Goal: Task Accomplishment & Management: Use online tool/utility

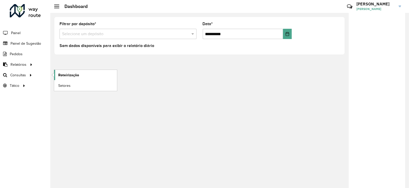
click at [66, 74] on span "Roteirização" at bounding box center [68, 74] width 21 height 5
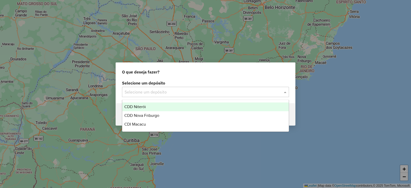
click at [149, 89] on input "text" at bounding box center [199, 92] width 151 height 6
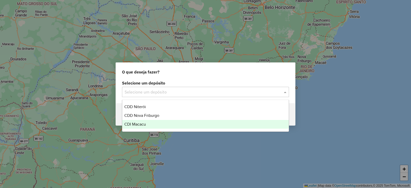
click at [138, 123] on span "CDI Macacu" at bounding box center [135, 124] width 22 height 4
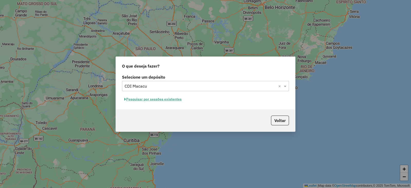
click at [150, 99] on button "Pesquisar por sessões existentes" at bounding box center [153, 99] width 62 height 8
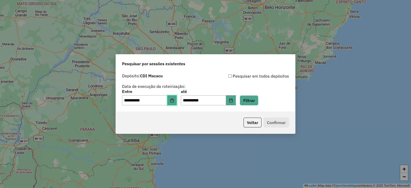
click at [174, 100] on icon "Choose Date" at bounding box center [172, 100] width 4 height 4
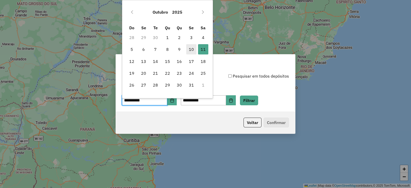
click at [190, 52] on span "10" at bounding box center [191, 49] width 10 height 10
type input "**********"
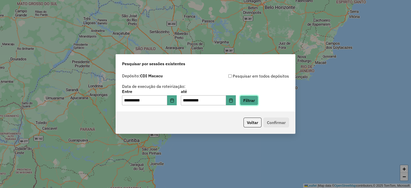
click at [253, 96] on button "Filtrar" at bounding box center [249, 100] width 18 height 10
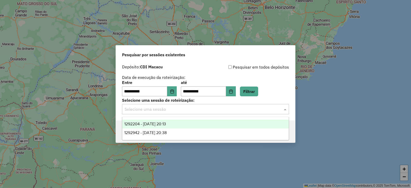
click at [221, 108] on input "text" at bounding box center [199, 109] width 151 height 6
click at [186, 122] on div "1292204 - 10/10/2025 20:13" at bounding box center [205, 124] width 166 height 9
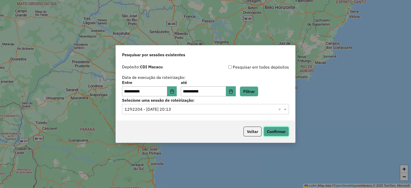
click at [273, 132] on button "Confirmar" at bounding box center [275, 131] width 25 height 10
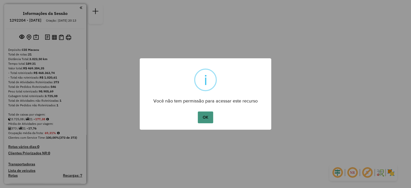
click at [206, 117] on button "OK" at bounding box center [205, 117] width 15 height 12
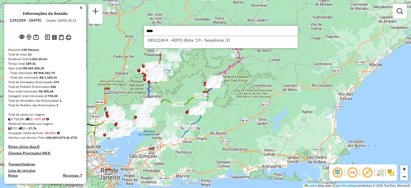
type input "*****"
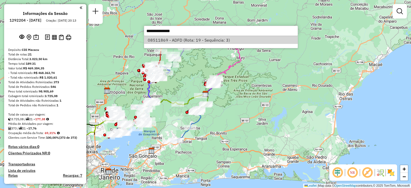
select select "**********"
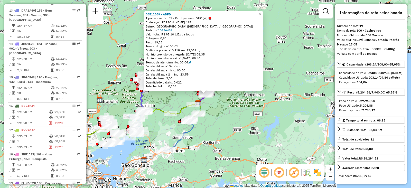
scroll to position [678, 0]
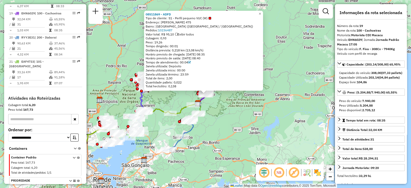
click at [328, 170] on span "+" at bounding box center [329, 168] width 3 height 6
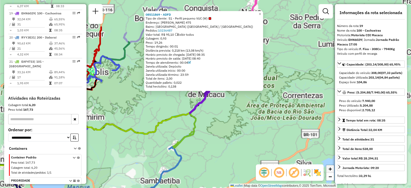
click at [328, 170] on span "+" at bounding box center [329, 168] width 3 height 6
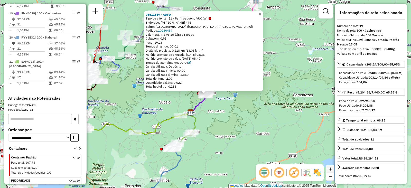
click at [328, 170] on span "+" at bounding box center [329, 168] width 3 height 6
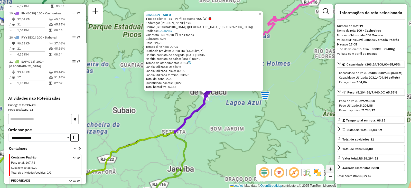
click at [328, 170] on span "+" at bounding box center [329, 168] width 3 height 6
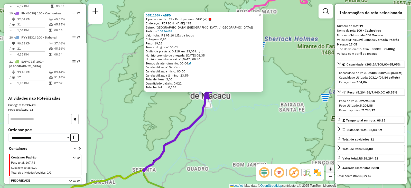
click at [328, 170] on span "+" at bounding box center [329, 168] width 3 height 6
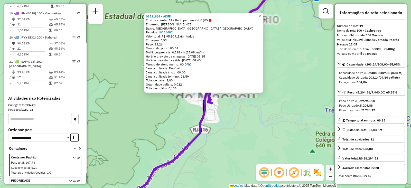
click at [328, 170] on span "+" at bounding box center [329, 168] width 3 height 6
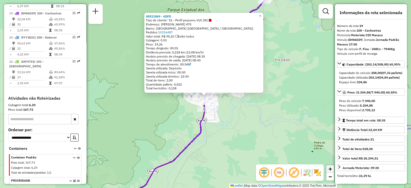
click at [328, 170] on span "+" at bounding box center [329, 168] width 3 height 6
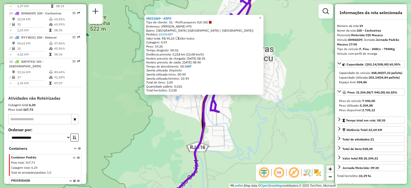
click at [328, 170] on span "+" at bounding box center [329, 168] width 3 height 6
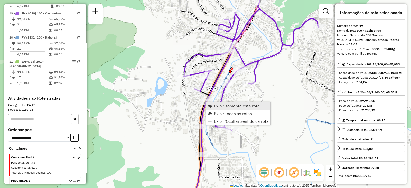
click at [216, 106] on span "Exibir somente esta rota" at bounding box center [237, 106] width 46 height 4
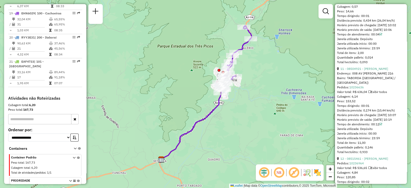
scroll to position [1896, 0]
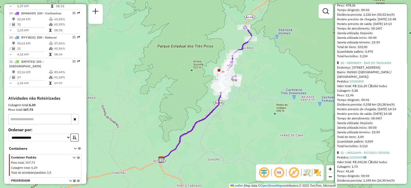
click at [410, 150] on div "Janela de atendimento Grade de atendimento Capacidade Transportadoras Veículos …" at bounding box center [205, 94] width 411 height 188
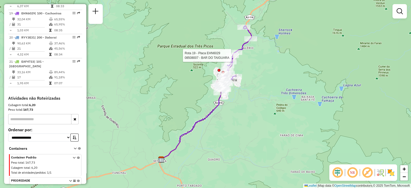
select select "**********"
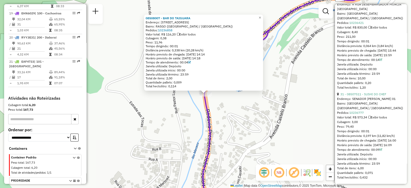
scroll to position [2944, 0]
click at [357, 92] on link "31 - 08507511 - SUSHI DO CHEF" at bounding box center [363, 94] width 46 height 4
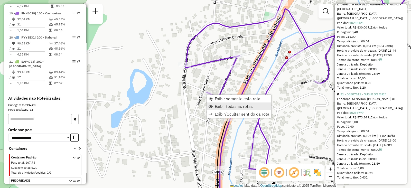
click at [213, 106] on link "Exibir todas as rotas" at bounding box center [239, 106] width 64 height 8
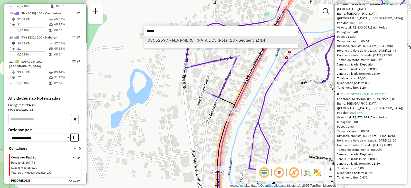
type input "*****"
click at [206, 41] on li "08552597 - MINI-MERC. PRATA DOS (Rota: 13 - Sequência: 14)" at bounding box center [220, 40] width 153 height 8
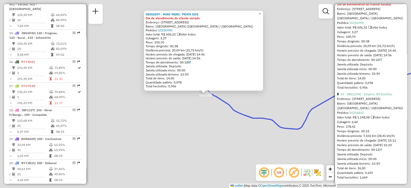
scroll to position [511, 0]
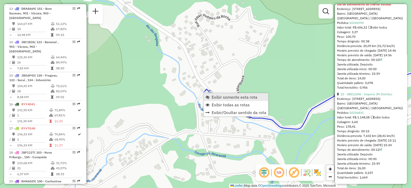
click at [210, 95] on link "Exibir somente esta rota" at bounding box center [235, 97] width 64 height 8
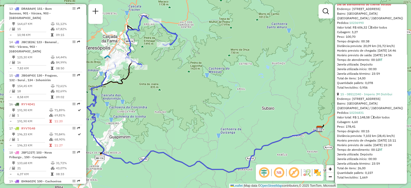
click at [407, 167] on div "Janela de atendimento Grade de atendimento Capacidade Transportadoras Veículos …" at bounding box center [205, 94] width 411 height 188
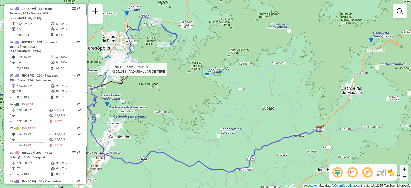
select select "**********"
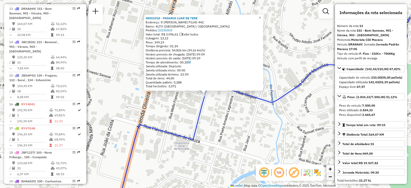
click at [331, 173] on span "−" at bounding box center [329, 176] width 3 height 6
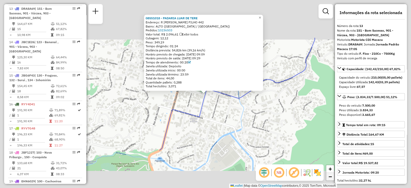
click at [331, 173] on span "−" at bounding box center [329, 176] width 3 height 6
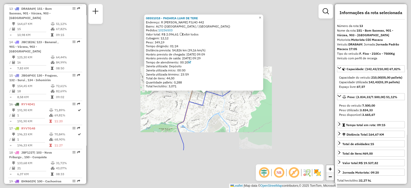
click at [331, 173] on span "−" at bounding box center [329, 176] width 3 height 6
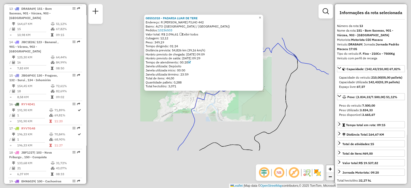
click at [331, 173] on span "−" at bounding box center [329, 176] width 3 height 6
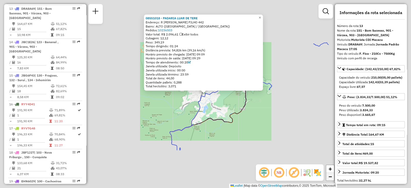
click at [331, 173] on span "−" at bounding box center [329, 176] width 3 height 6
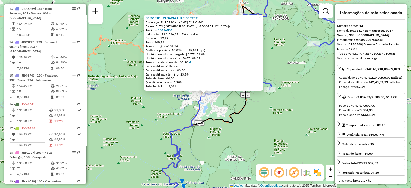
click at [317, 175] on img at bounding box center [317, 172] width 8 height 8
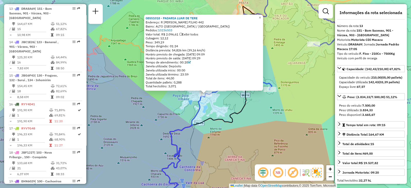
click at [301, 114] on div "08551018 - PADARIA LUAR DE TERE Endereço: R ALFREDO REBELLO FILHO 442 Bairro: A…" at bounding box center [205, 94] width 411 height 188
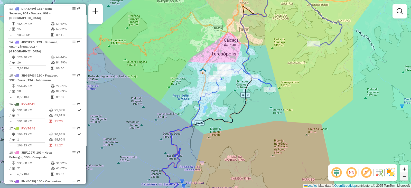
click at [401, 175] on link "−" at bounding box center [404, 177] width 8 height 8
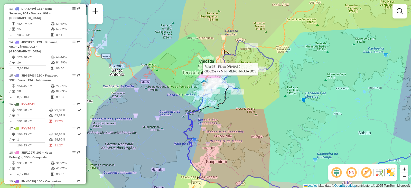
select select "**********"
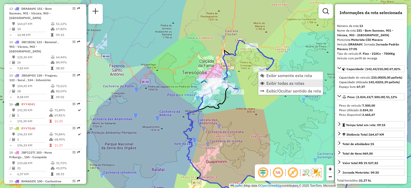
click at [265, 82] on link "Exibir todas as rotas" at bounding box center [290, 83] width 64 height 8
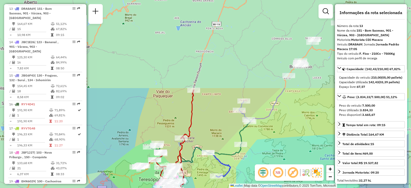
drag, startPoint x: 267, startPoint y: 30, endPoint x: 223, endPoint y: 137, distance: 115.5
click at [223, 137] on div "Janela de atendimento Grade de atendimento Capacidade Transportadoras Veículos …" at bounding box center [205, 94] width 411 height 188
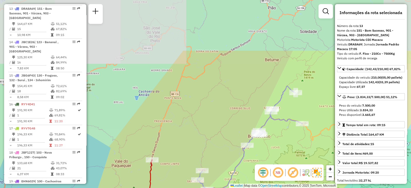
drag, startPoint x: 251, startPoint y: 69, endPoint x: 204, endPoint y: 144, distance: 88.2
click at [204, 144] on div "Janela de atendimento Grade de atendimento Capacidade Transportadoras Veículos …" at bounding box center [205, 94] width 411 height 188
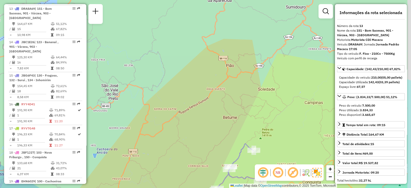
drag, startPoint x: 260, startPoint y: 66, endPoint x: 222, endPoint y: 117, distance: 63.6
click at [222, 117] on div "Janela de atendimento Grade de atendimento Capacidade Transportadoras Veículos …" at bounding box center [205, 94] width 411 height 188
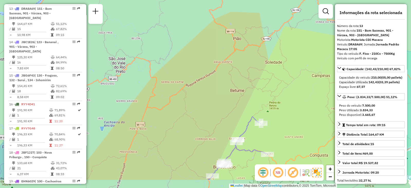
drag, startPoint x: 210, startPoint y: 135, endPoint x: 218, endPoint y: 107, distance: 28.9
click at [218, 107] on div "Janela de atendimento Grade de atendimento Capacidade Transportadoras Veículos …" at bounding box center [205, 94] width 411 height 188
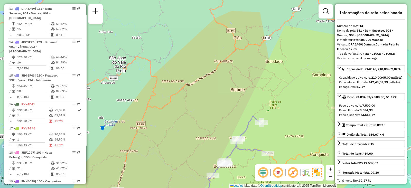
click at [326, 176] on div "+ −" at bounding box center [329, 172] width 9 height 16
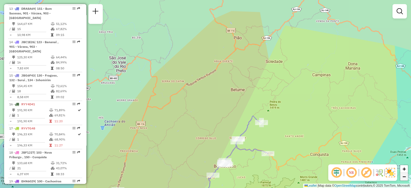
click at [402, 176] on link "−" at bounding box center [404, 177] width 8 height 8
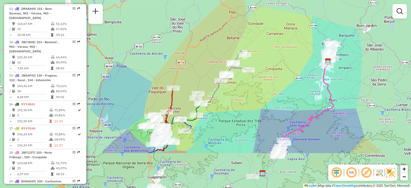
drag, startPoint x: 253, startPoint y: 93, endPoint x: 266, endPoint y: 37, distance: 57.5
click at [266, 37] on div "Janela de atendimento Grade de atendimento Capacidade Transportadoras Veículos …" at bounding box center [205, 94] width 411 height 188
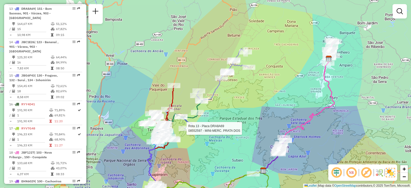
select select "**********"
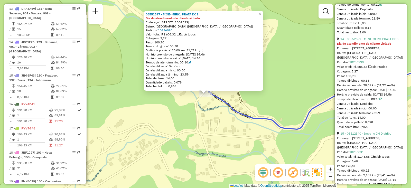
scroll to position [1410, 0]
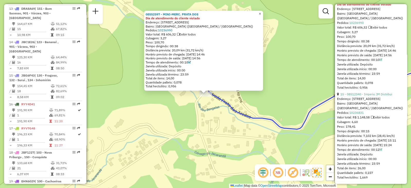
click at [261, 12] on span "×" at bounding box center [259, 14] width 2 height 4
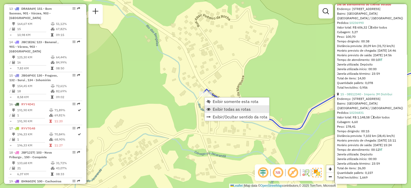
click at [212, 107] on span "Exibir todas as rotas" at bounding box center [231, 109] width 38 height 4
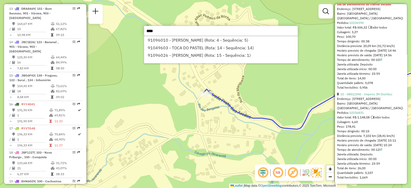
type input "*****"
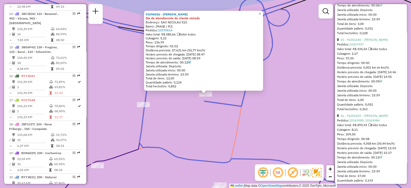
scroll to position [573, 0]
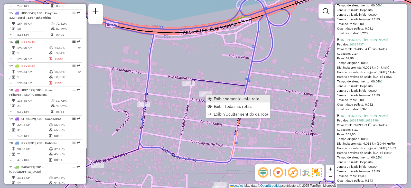
click at [209, 97] on span "Exibir somente esta rota" at bounding box center [209, 98] width 4 height 4
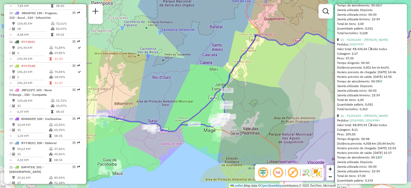
drag, startPoint x: 223, startPoint y: 133, endPoint x: 305, endPoint y: 108, distance: 85.5
click at [305, 108] on div "Janela de atendimento Grade de atendimento Capacidade Transportadoras Veículos …" at bounding box center [205, 94] width 411 height 188
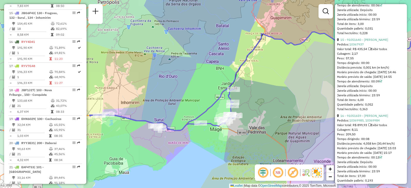
click at [200, 88] on div "Janela de atendimento Grade de atendimento Capacidade Transportadoras Veículos …" at bounding box center [205, 94] width 411 height 188
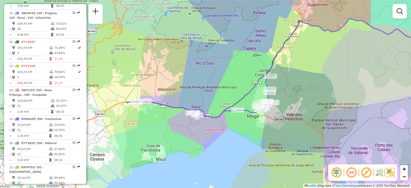
drag, startPoint x: 200, startPoint y: 88, endPoint x: 239, endPoint y: 75, distance: 41.1
click at [239, 75] on div "Janela de atendimento Grade de atendimento Capacidade Transportadoras Veículos …" at bounding box center [205, 94] width 411 height 188
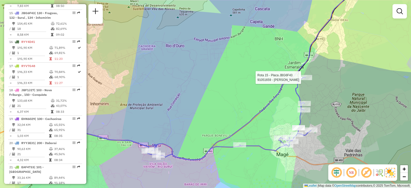
click at [305, 80] on div at bounding box center [305, 77] width 13 height 5
select select "**********"
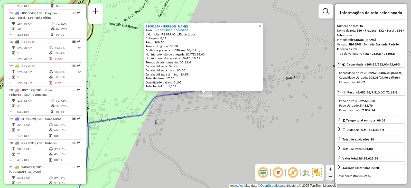
click at [327, 176] on link "−" at bounding box center [330, 177] width 8 height 8
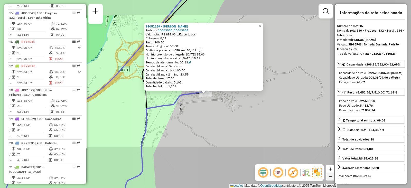
click at [327, 176] on link "−" at bounding box center [330, 177] width 8 height 8
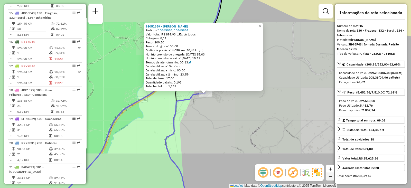
click at [327, 176] on link "−" at bounding box center [330, 177] width 8 height 8
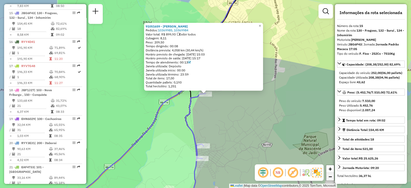
click at [327, 176] on link "−" at bounding box center [330, 177] width 8 height 8
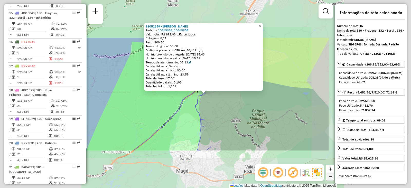
click at [327, 176] on link "−" at bounding box center [330, 177] width 8 height 8
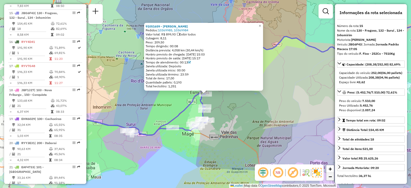
click at [327, 176] on link "−" at bounding box center [330, 177] width 8 height 8
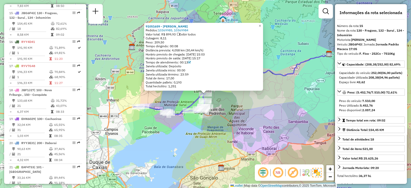
click at [174, 139] on div "91051659 - GERLANE BARROS Pedidos: 10369985, 10369984 Valor total: R$ 899,93 Ex…" at bounding box center [205, 94] width 411 height 188
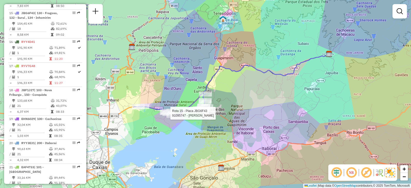
select select "**********"
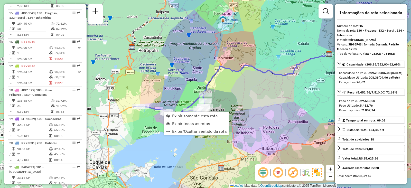
click at [407, 30] on div "Janela de atendimento Grade de atendimento Capacidade Transportadoras Veículos …" at bounding box center [205, 94] width 411 height 188
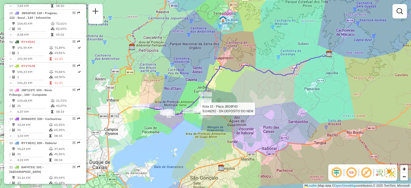
select select "**********"
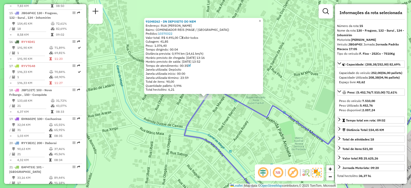
drag, startPoint x: 406, startPoint y: 13, endPoint x: 406, endPoint y: 20, distance: 6.7
click at [406, 20] on div "91048262 - DN DEPOSITO DO NEM Endereço: RUA RAIMUNDO VIEIRA DA SILVA SN Bairro:…" at bounding box center [205, 94] width 411 height 188
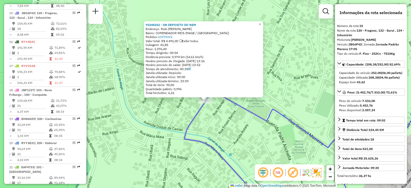
scroll to position [157, 0]
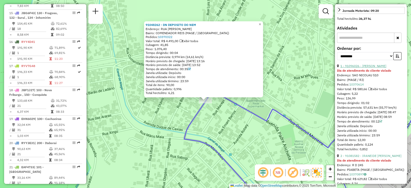
click at [344, 68] on link "1 - 91096026 - MARCELO" at bounding box center [363, 66] width 46 height 4
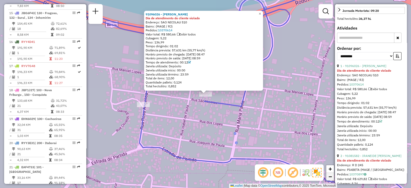
click at [330, 174] on span "−" at bounding box center [329, 176] width 3 height 6
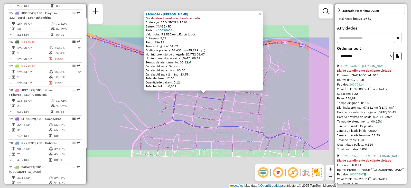
click at [330, 174] on span "−" at bounding box center [329, 176] width 3 height 6
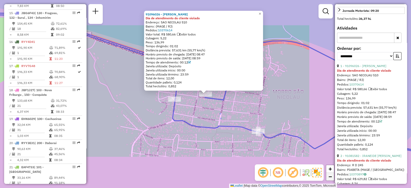
click at [330, 174] on span "−" at bounding box center [329, 176] width 3 height 6
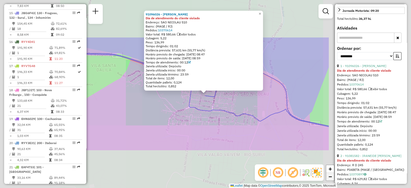
click at [330, 174] on span "−" at bounding box center [329, 176] width 3 height 6
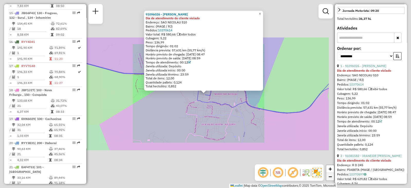
click at [330, 174] on span "−" at bounding box center [329, 176] width 3 height 6
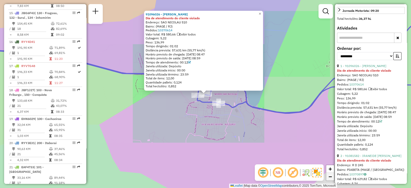
click at [330, 174] on span "−" at bounding box center [329, 176] width 3 height 6
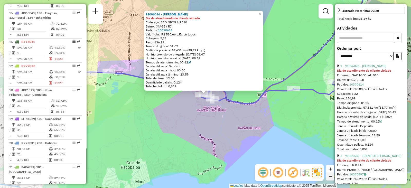
click at [330, 174] on span "−" at bounding box center [329, 176] width 3 height 6
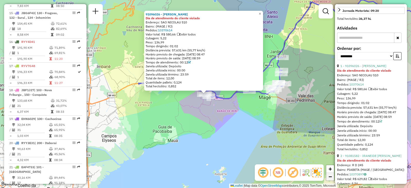
click at [330, 174] on span "−" at bounding box center [329, 176] width 3 height 6
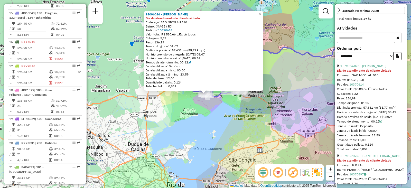
click at [258, 126] on div "91096026 - MARCELO Dia de atendimento do cliente violado Endereço: SAO NICOLAU …" at bounding box center [205, 94] width 411 height 188
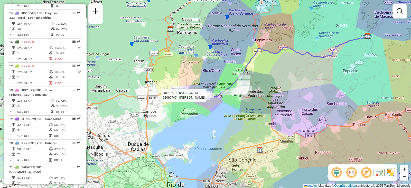
select select "**********"
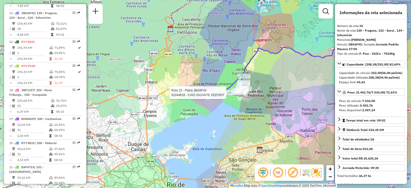
click at [228, 94] on div "Rota 15 - Placa JBG6F43 91044818 - CAIO GIGANTE DEPOSIT Janela de atendimento G…" at bounding box center [205, 94] width 411 height 188
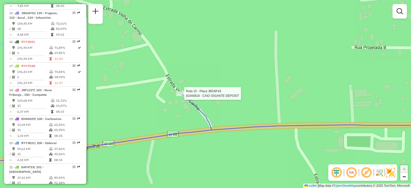
select select "**********"
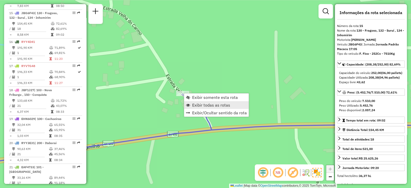
click at [194, 106] on span "Exibir todas as rotas" at bounding box center [211, 105] width 38 height 4
click at [194, 104] on span "Exibir todas as rotas" at bounding box center [208, 105] width 38 height 4
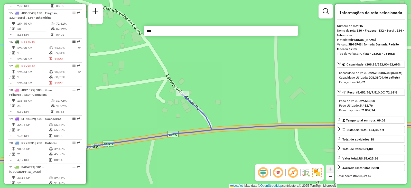
type input "****"
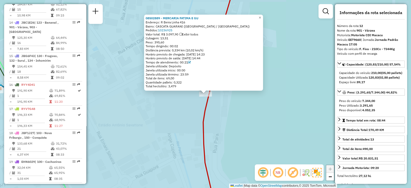
scroll to position [487, 0]
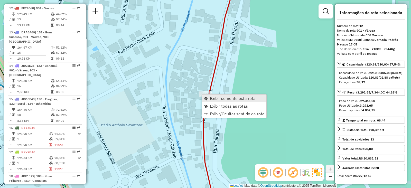
click at [208, 97] on link "Exibir somente esta rota" at bounding box center [234, 98] width 64 height 8
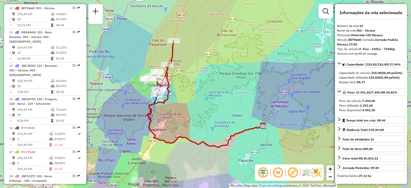
click at [331, 170] on span "+" at bounding box center [329, 168] width 3 height 6
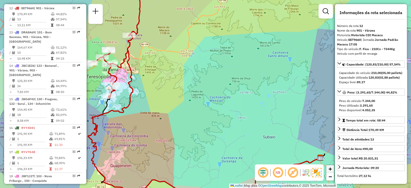
click at [331, 170] on span "+" at bounding box center [329, 168] width 3 height 6
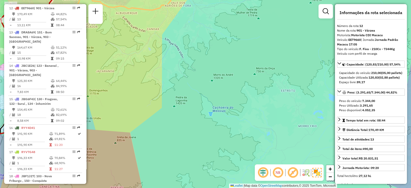
click at [144, 67] on div "Janela de atendimento Grade de atendimento Capacidade Transportadoras Veículos …" at bounding box center [205, 94] width 411 height 188
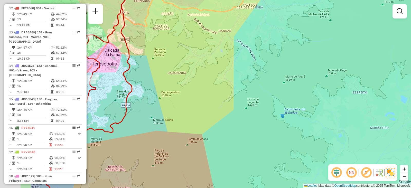
drag, startPoint x: 168, startPoint y: 67, endPoint x: 242, endPoint y: 71, distance: 75.0
click at [242, 71] on div "Janela de atendimento Grade de atendimento Capacidade Transportadoras Veículos …" at bounding box center [205, 94] width 411 height 188
click at [261, 73] on div "Janela de atendimento Grade de atendimento Capacidade Transportadoras Veículos …" at bounding box center [205, 94] width 411 height 188
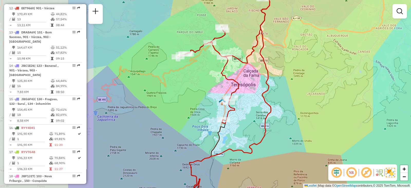
drag, startPoint x: 131, startPoint y: 46, endPoint x: 242, endPoint y: 65, distance: 112.4
click at [242, 65] on icon at bounding box center [224, 61] width 92 height 124
select select "**********"
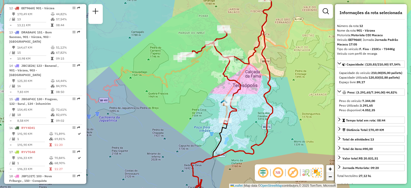
click at [331, 174] on span "−" at bounding box center [329, 176] width 3 height 6
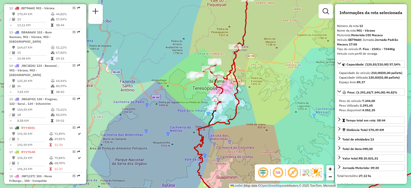
click at [289, 41] on div "Janela de atendimento Grade de atendimento Capacidade Transportadoras Veículos …" at bounding box center [205, 94] width 411 height 188
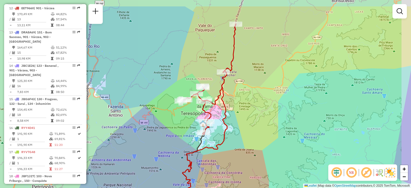
drag, startPoint x: 279, startPoint y: 57, endPoint x: 265, endPoint y: 89, distance: 34.7
click at [265, 89] on div "Janela de atendimento Grade de atendimento Capacidade Transportadoras Veículos …" at bounding box center [205, 94] width 411 height 188
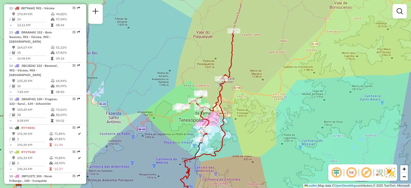
click at [359, 77] on div "Janela de atendimento Grade de atendimento Capacidade Transportadoras Veículos …" at bounding box center [205, 94] width 411 height 188
select select "**********"
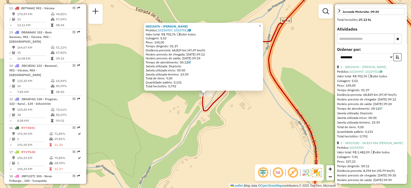
scroll to position [166, 0]
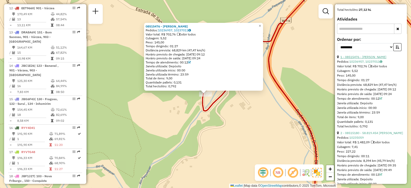
click at [364, 59] on link "1 - 08515476 - REGINALDO BRIGIDO CARREIRO" at bounding box center [363, 57] width 46 height 4
click at [331, 177] on span "−" at bounding box center [329, 176] width 3 height 6
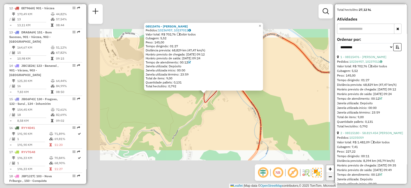
click at [331, 177] on span "−" at bounding box center [329, 176] width 3 height 6
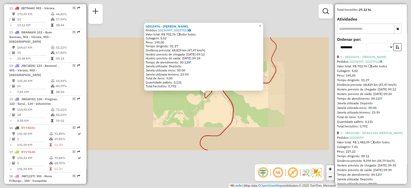
click at [331, 177] on span "−" at bounding box center [329, 176] width 3 height 6
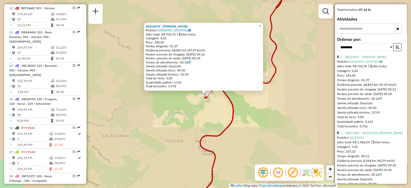
click at [331, 177] on span "−" at bounding box center [329, 176] width 3 height 6
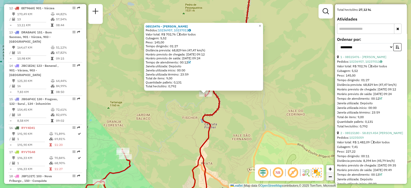
click at [331, 177] on span "−" at bounding box center [329, 176] width 3 height 6
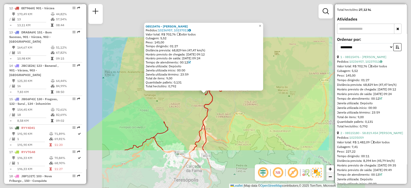
click at [331, 177] on span "−" at bounding box center [329, 176] width 3 height 6
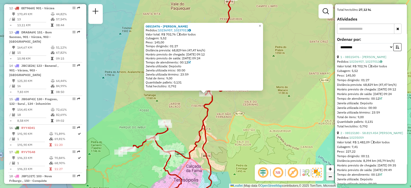
click at [331, 177] on span "−" at bounding box center [329, 176] width 3 height 6
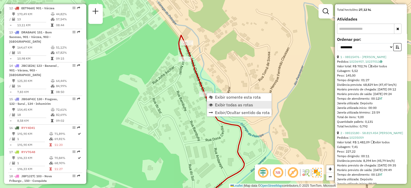
click at [217, 103] on span "Exibir todas as rotas" at bounding box center [234, 105] width 38 height 4
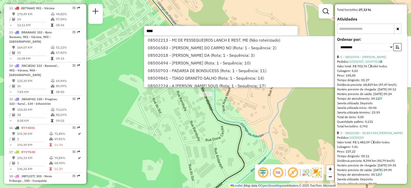
type input "*****"
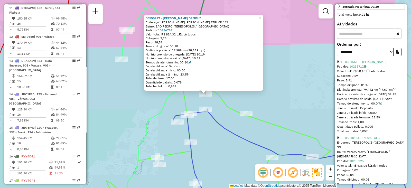
scroll to position [405, 0]
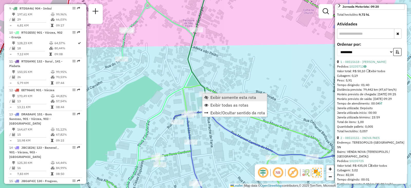
click at [208, 95] on link "Exibir somente esta rota" at bounding box center [234, 97] width 64 height 8
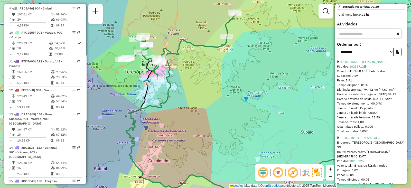
drag, startPoint x: 190, startPoint y: 66, endPoint x: 227, endPoint y: 80, distance: 40.4
click at [227, 80] on div "Janela de atendimento Grade de atendimento Capacidade Transportadoras Veículos …" at bounding box center [205, 94] width 411 height 188
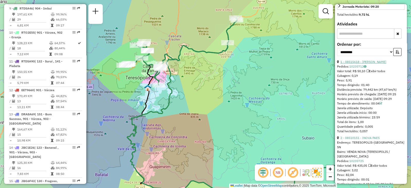
click at [361, 64] on link "1 - 08515618 - PAULO CESAR AFONSO" at bounding box center [363, 62] width 46 height 4
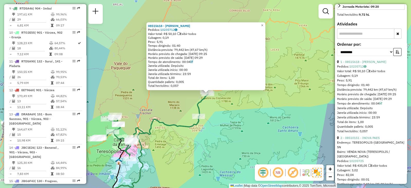
drag, startPoint x: 174, startPoint y: 108, endPoint x: 192, endPoint y: 108, distance: 18.2
click at [192, 108] on div "08515618 - PAULO CESAR AFONSO Pedidos: 10235712 Valor total: R$ 50,10 Exibir to…" at bounding box center [205, 94] width 411 height 188
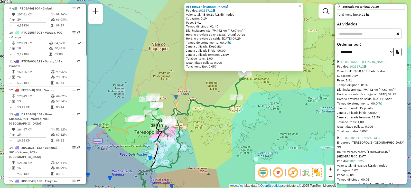
drag, startPoint x: 227, startPoint y: 112, endPoint x: 257, endPoint y: 86, distance: 39.4
click at [257, 86] on div "08515618 - PAULO CESAR AFONSO Pedidos: 10235712 Valor total: R$ 50,10 Exibir to…" at bounding box center [205, 94] width 411 height 188
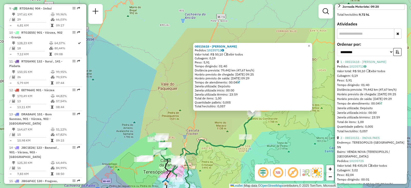
drag, startPoint x: 407, startPoint y: 31, endPoint x: 407, endPoint y: 65, distance: 33.9
click at [407, 65] on div "08515618 - PAULO CESAR AFONSO Pedidos: 10235712 Valor total: R$ 50,10 Exibir to…" at bounding box center [205, 94] width 411 height 188
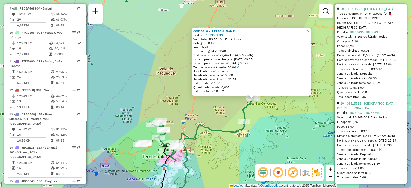
scroll to position [2594, 0]
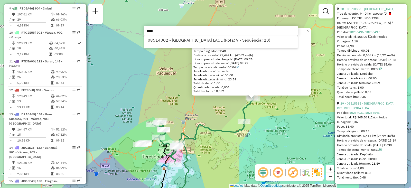
type input "*****"
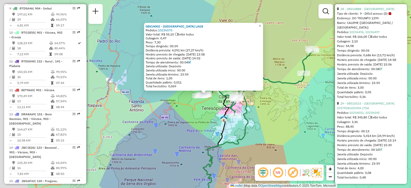
scroll to position [37, 0]
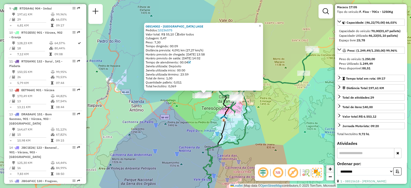
click at [329, 169] on span "+" at bounding box center [329, 168] width 3 height 6
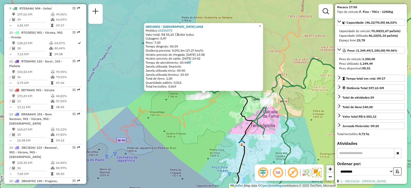
click at [329, 169] on span "+" at bounding box center [329, 168] width 3 height 6
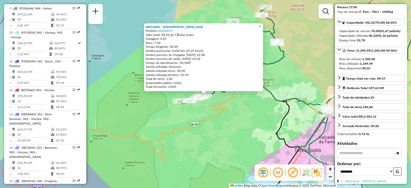
click at [332, 175] on link "−" at bounding box center [330, 177] width 8 height 8
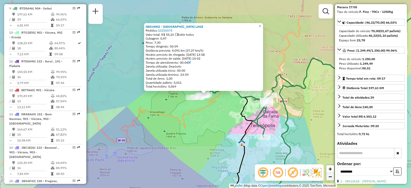
click at [332, 175] on link "−" at bounding box center [330, 177] width 8 height 8
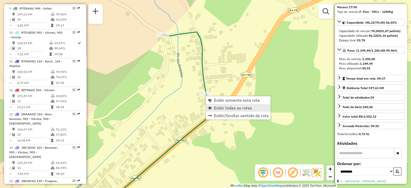
click at [213, 105] on link "Exibir todas as rotas" at bounding box center [238, 108] width 64 height 8
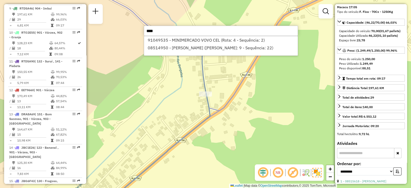
type input "*****"
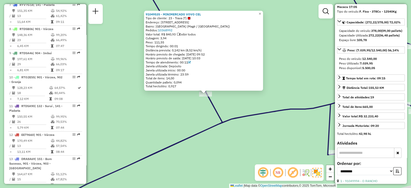
scroll to position [276, 0]
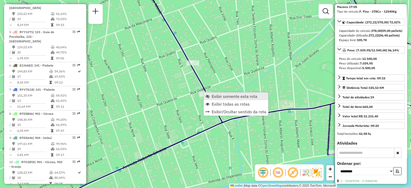
click at [211, 95] on link "Exibir somente esta rota" at bounding box center [235, 96] width 64 height 8
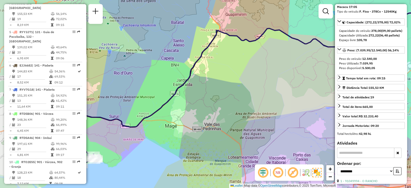
drag, startPoint x: 211, startPoint y: 95, endPoint x: 300, endPoint y: 98, distance: 89.6
click at [300, 98] on div "Janela de atendimento Grade de atendimento Capacidade Transportadoras Veículos …" at bounding box center [205, 94] width 411 height 188
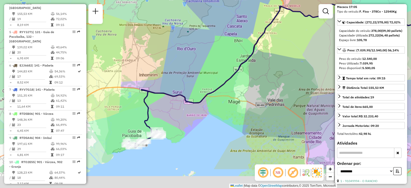
drag, startPoint x: 300, startPoint y: 98, endPoint x: 317, endPoint y: 62, distance: 39.9
click at [317, 62] on div "Janela de atendimento Grade de atendimento Capacidade Transportadoras Veículos …" at bounding box center [205, 94] width 411 height 188
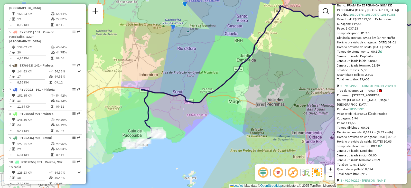
scroll to position [213, 0]
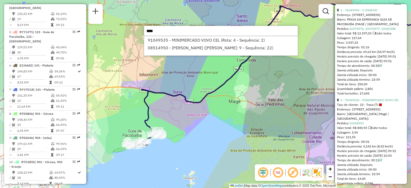
type input "*****"
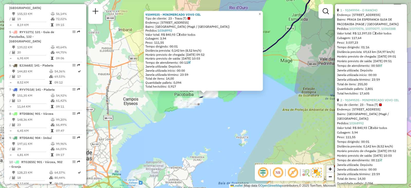
click at [332, 169] on link "+" at bounding box center [330, 169] width 8 height 8
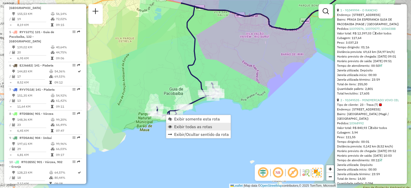
click at [173, 126] on link "Exibir todas as rotas" at bounding box center [198, 127] width 64 height 8
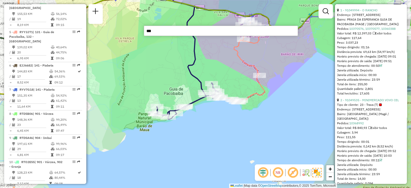
type input "****"
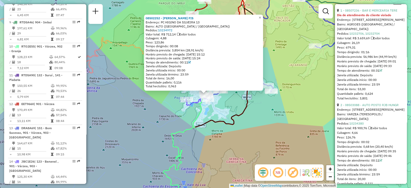
scroll to position [429, 0]
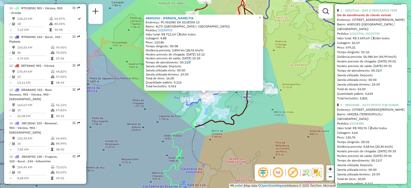
click at [330, 170] on span "+" at bounding box center [329, 168] width 3 height 6
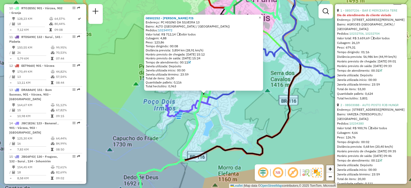
click at [330, 170] on span "+" at bounding box center [329, 168] width 3 height 6
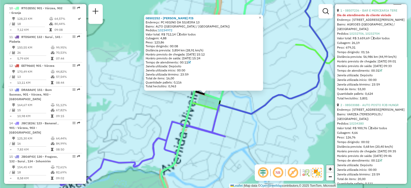
click at [330, 170] on span "+" at bounding box center [329, 168] width 3 height 6
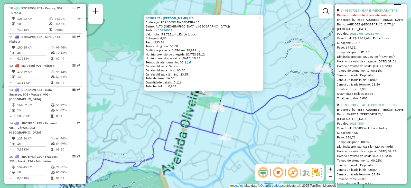
click at [330, 170] on span "+" at bounding box center [329, 168] width 3 height 6
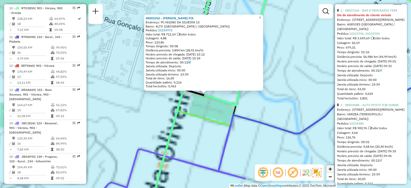
click at [330, 170] on span "+" at bounding box center [329, 168] width 3 height 6
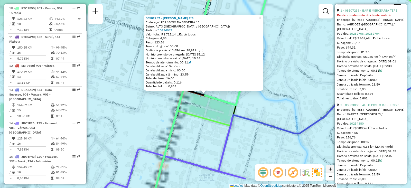
click at [330, 170] on span "+" at bounding box center [329, 168] width 3 height 6
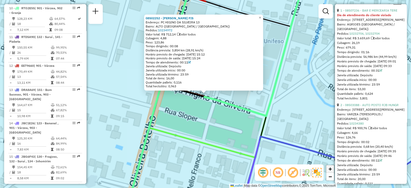
click at [330, 170] on span "+" at bounding box center [329, 168] width 3 height 6
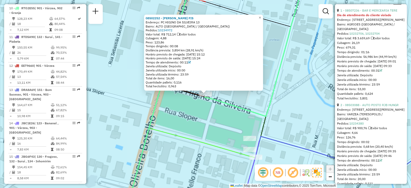
click at [330, 170] on span "+" at bounding box center [329, 168] width 3 height 6
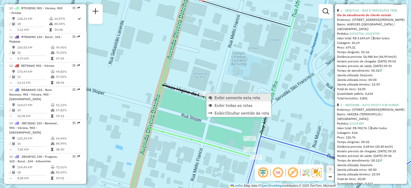
click at [216, 98] on span "Exibir somente esta rota" at bounding box center [237, 97] width 46 height 4
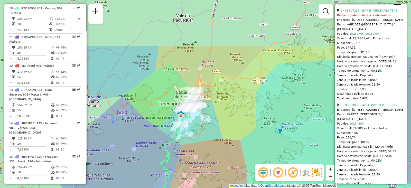
drag, startPoint x: 145, startPoint y: 62, endPoint x: 219, endPoint y: 128, distance: 98.3
click at [219, 128] on div "Janela de atendimento Grade de atendimento Capacidade Transportadoras Veículos …" at bounding box center [205, 94] width 411 height 188
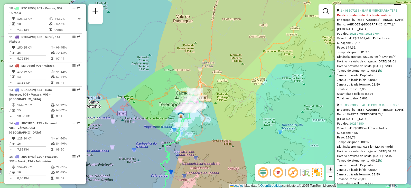
click at [330, 170] on span "+" at bounding box center [329, 168] width 3 height 6
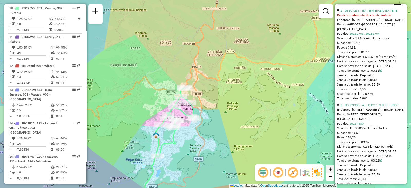
click at [330, 170] on span "+" at bounding box center [329, 168] width 3 height 6
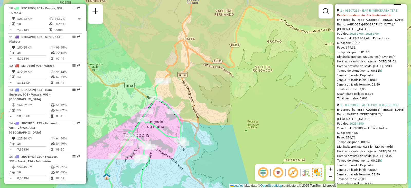
click at [250, 106] on div "Janela de atendimento Grade de atendimento Capacidade Transportadoras Veículos …" at bounding box center [205, 94] width 411 height 188
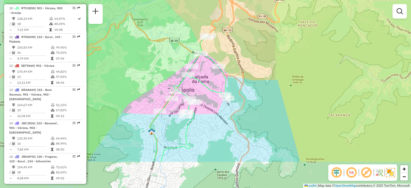
drag, startPoint x: 250, startPoint y: 106, endPoint x: 299, endPoint y: 56, distance: 70.0
click at [299, 56] on div "Janela de atendimento Grade de atendimento Capacidade Transportadoras Veículos …" at bounding box center [205, 94] width 411 height 188
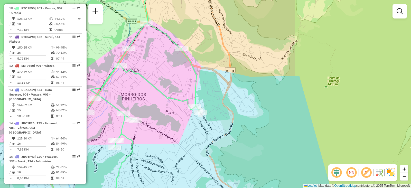
drag, startPoint x: 202, startPoint y: 87, endPoint x: 303, endPoint y: 41, distance: 111.2
click at [303, 41] on div "Janela de atendimento Grade de atendimento Capacidade Transportadoras Veículos …" at bounding box center [205, 94] width 411 height 188
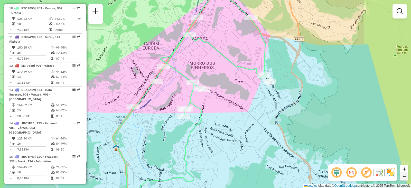
click at [403, 176] on span "−" at bounding box center [403, 176] width 3 height 6
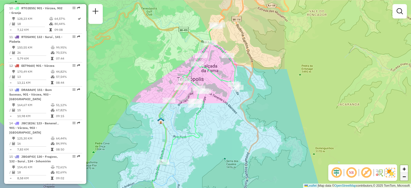
click at [403, 176] on span "−" at bounding box center [403, 176] width 3 height 6
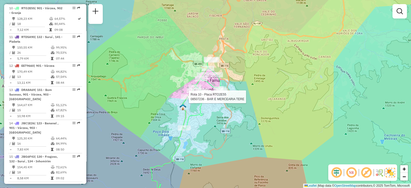
select select "**********"
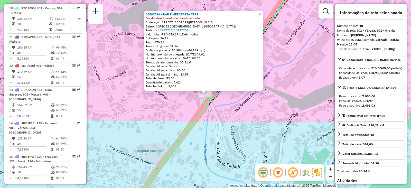
click at [158, 122] on div "08507236 - BAR E MERCEARIA TERE Dia de atendimento do cliente violado Endereço:…" at bounding box center [205, 94] width 411 height 188
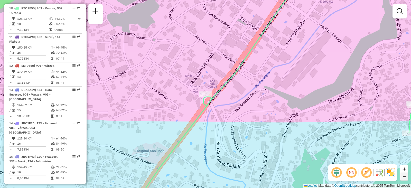
click at [406, 178] on link "−" at bounding box center [404, 177] width 8 height 8
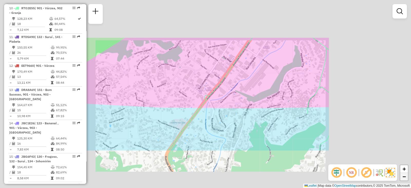
click at [406, 178] on link "−" at bounding box center [404, 177] width 8 height 8
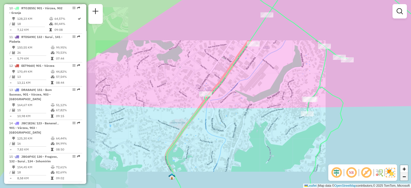
click at [406, 178] on link "−" at bounding box center [404, 177] width 8 height 8
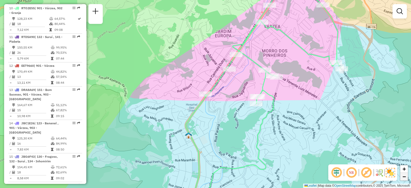
click at [406, 178] on link "−" at bounding box center [404, 177] width 8 height 8
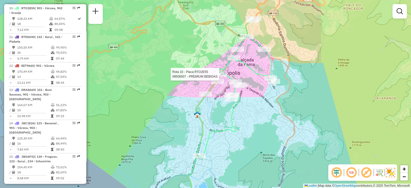
select select "**********"
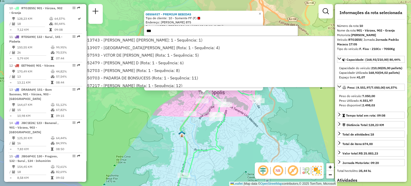
type input "****"
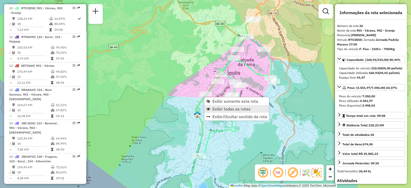
click at [213, 108] on span "Exibir todas as rotas" at bounding box center [231, 109] width 38 height 4
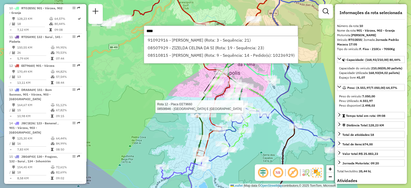
type input "*****"
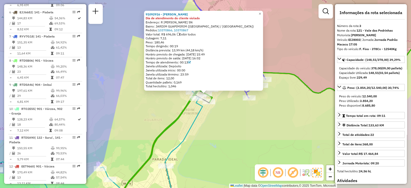
scroll to position [247, 0]
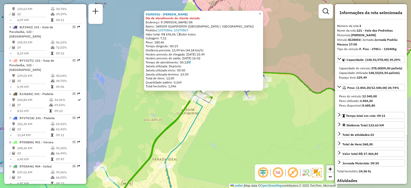
click at [332, 168] on link "+" at bounding box center [330, 169] width 8 height 8
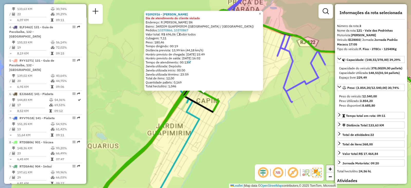
click at [332, 168] on link "+" at bounding box center [330, 169] width 8 height 8
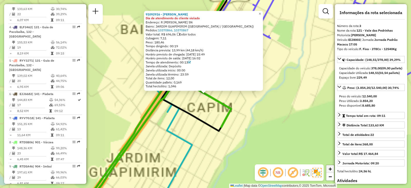
click at [332, 168] on link "+" at bounding box center [330, 169] width 8 height 8
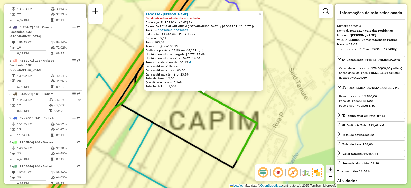
click at [332, 168] on link "+" at bounding box center [330, 169] width 8 height 8
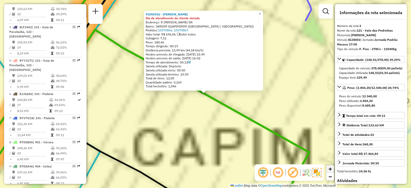
click at [332, 168] on link "+" at bounding box center [330, 169] width 8 height 8
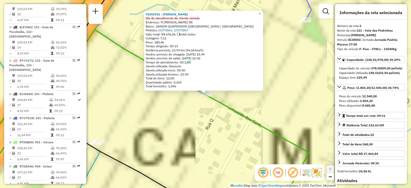
click at [332, 168] on link "+" at bounding box center [330, 169] width 8 height 8
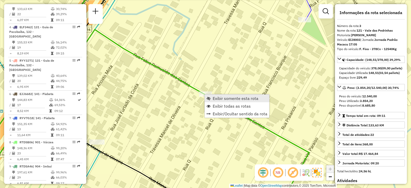
click at [209, 95] on link "Exibir somente esta rota" at bounding box center [236, 98] width 64 height 8
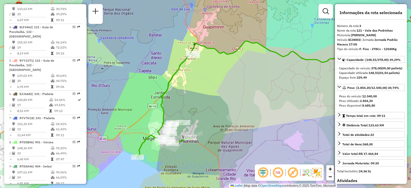
drag, startPoint x: 139, startPoint y: 103, endPoint x: 210, endPoint y: 95, distance: 72.3
click at [210, 95] on div "Janela de atendimento Grade de atendimento Capacidade Transportadoras Veículos …" at bounding box center [205, 94] width 411 height 188
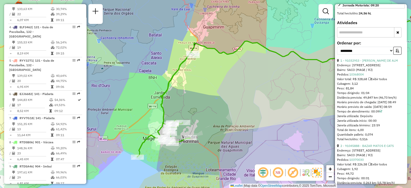
scroll to position [163, 0]
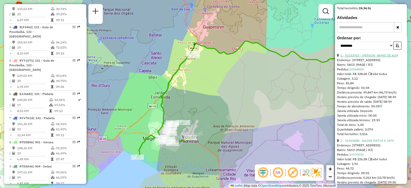
click at [367, 57] on link "1 - 91032953 - MATHEUS GOMES DE ALM" at bounding box center [368, 55] width 57 height 4
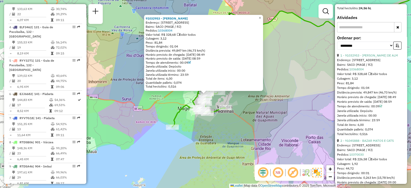
click at [299, 60] on div "91032953 - MATHEUS GOMES DE ALM Endereço: RUA CINQUENTA E SEIS 147 Bairro: SACO…" at bounding box center [205, 94] width 411 height 188
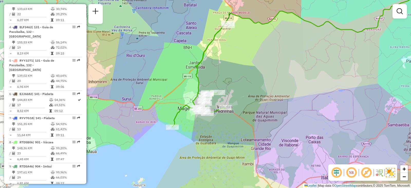
click at [253, 90] on div "Janela de atendimento Grade de atendimento Capacidade Transportadoras Veículos …" at bounding box center [205, 94] width 411 height 188
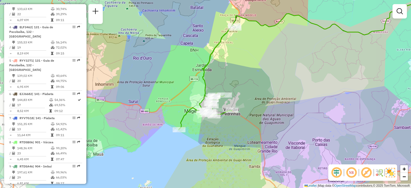
drag, startPoint x: 266, startPoint y: 88, endPoint x: 275, endPoint y: 93, distance: 10.2
click at [275, 93] on div "Janela de atendimento Grade de atendimento Capacidade Transportadoras Veículos …" at bounding box center [205, 94] width 411 height 188
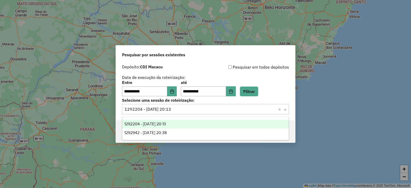
click at [165, 110] on input "text" at bounding box center [199, 109] width 151 height 6
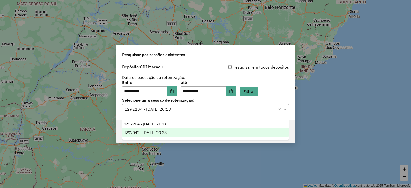
click at [157, 132] on span "1292942 - [DATE] 20:38" at bounding box center [145, 132] width 42 height 4
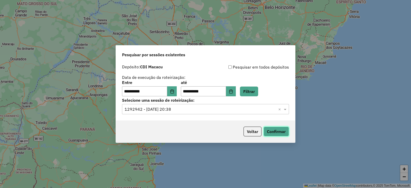
click at [276, 134] on button "Confirmar" at bounding box center [275, 131] width 25 height 10
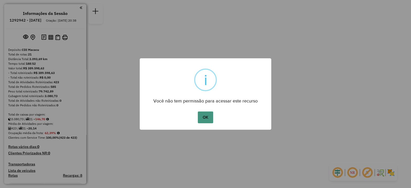
click at [206, 122] on button "OK" at bounding box center [205, 117] width 15 height 12
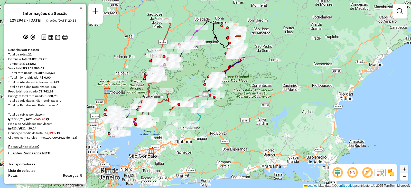
click at [406, 168] on link "+" at bounding box center [404, 169] width 8 height 8
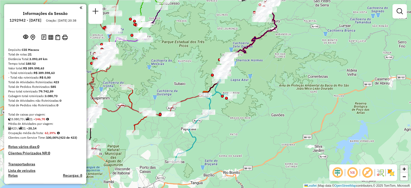
click at [406, 168] on link "+" at bounding box center [404, 169] width 8 height 8
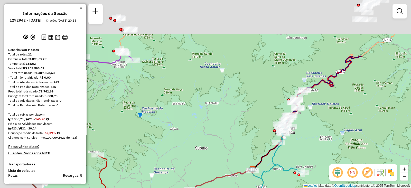
drag, startPoint x: 185, startPoint y: 27, endPoint x: 274, endPoint y: 153, distance: 153.5
click at [274, 153] on div "Janela de atendimento Grade de atendimento Capacidade Transportadoras Veículos …" at bounding box center [205, 94] width 411 height 188
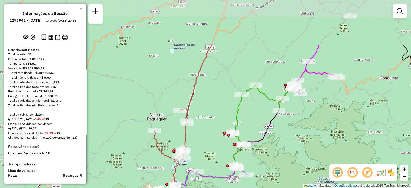
drag, startPoint x: 249, startPoint y: 94, endPoint x: 321, endPoint y: 158, distance: 96.3
click at [321, 158] on div "Janela de atendimento Grade de atendimento Capacidade Transportadoras Veículos …" at bounding box center [205, 94] width 411 height 188
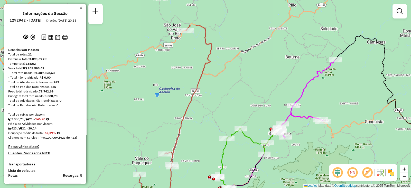
drag, startPoint x: 250, startPoint y: 33, endPoint x: 229, endPoint y: 102, distance: 71.9
click at [229, 102] on div "Janela de atendimento Grade de atendimento Capacidade Transportadoras Veículos …" at bounding box center [205, 94] width 411 height 188
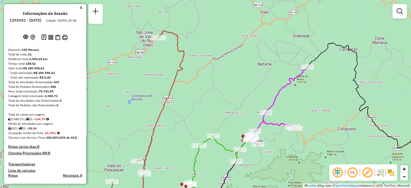
drag, startPoint x: 232, startPoint y: 119, endPoint x: 213, endPoint y: 89, distance: 35.7
click at [213, 89] on div "Janela de atendimento Grade de atendimento Capacidade Transportadoras Veículos …" at bounding box center [205, 94] width 411 height 188
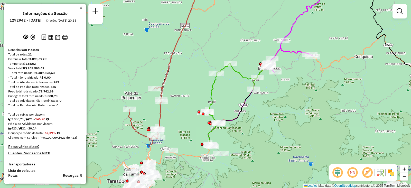
drag, startPoint x: 238, startPoint y: 66, endPoint x: 252, endPoint y: 5, distance: 62.3
click at [252, 5] on div "Janela de atendimento Grade de atendimento Capacidade Transportadoras Veículos …" at bounding box center [205, 94] width 411 height 188
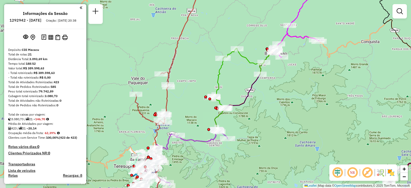
drag, startPoint x: 269, startPoint y: 149, endPoint x: 276, endPoint y: 135, distance: 16.0
click at [276, 135] on div "Janela de atendimento Grade de atendimento Capacidade Transportadoras Veículos …" at bounding box center [205, 94] width 411 height 188
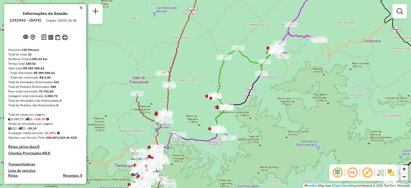
click at [404, 177] on span "−" at bounding box center [403, 176] width 3 height 6
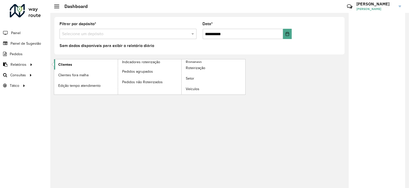
click at [65, 67] on link "Clientes" at bounding box center [86, 64] width 64 height 10
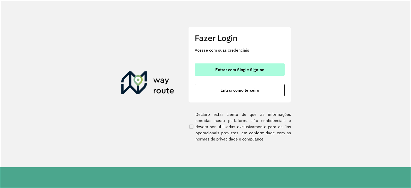
click at [223, 69] on span "Entrar com Single Sign-on" at bounding box center [239, 69] width 49 height 4
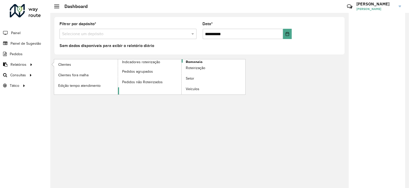
click at [192, 62] on span "Romaneio" at bounding box center [194, 61] width 17 height 5
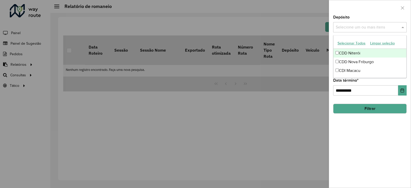
click at [355, 26] on input "text" at bounding box center [367, 27] width 66 height 6
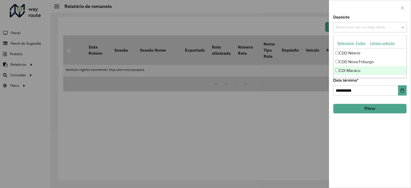
click at [352, 69] on div "CDI Macacu" at bounding box center [369, 70] width 73 height 9
click at [355, 133] on div "**********" at bounding box center [370, 101] width 82 height 172
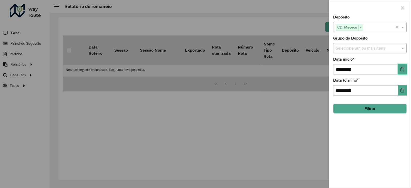
click at [403, 69] on icon "Choose Date" at bounding box center [401, 69] width 3 height 4
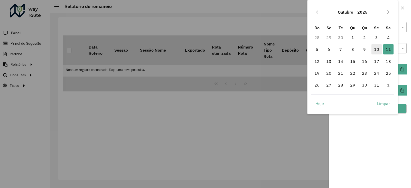
click at [377, 49] on span "10" at bounding box center [376, 49] width 10 height 10
type input "**********"
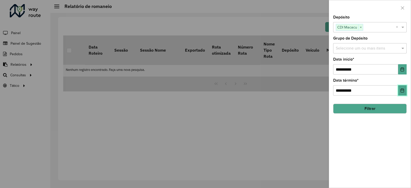
click at [402, 88] on button "Choose Date" at bounding box center [402, 90] width 8 height 10
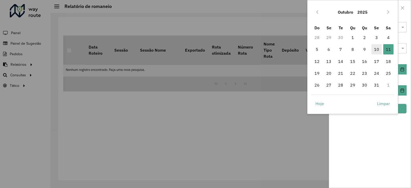
click at [375, 50] on span "10" at bounding box center [376, 49] width 10 height 10
type input "**********"
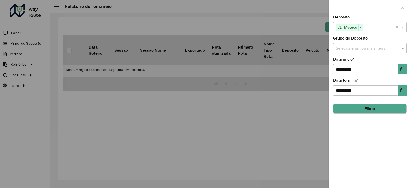
click at [360, 111] on button "Filtrar" at bounding box center [369, 109] width 73 height 10
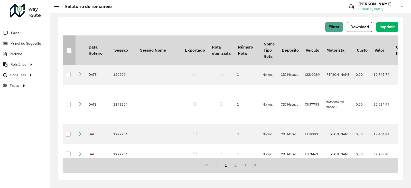
click at [69, 47] on p-tableheadercheckbox at bounding box center [69, 49] width 5 height 5
click at [68, 52] on div at bounding box center [69, 50] width 5 height 5
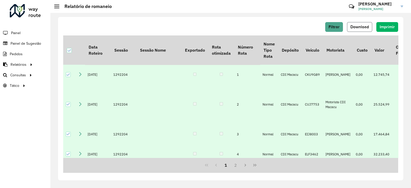
click at [354, 29] on span "Download" at bounding box center [359, 27] width 18 height 4
click at [334, 25] on span "Filtrar" at bounding box center [333, 27] width 11 height 4
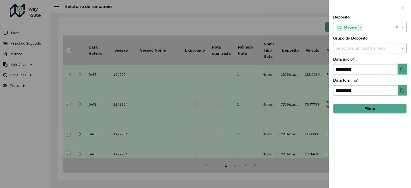
click at [402, 69] on icon "Choose Date" at bounding box center [401, 69] width 3 height 4
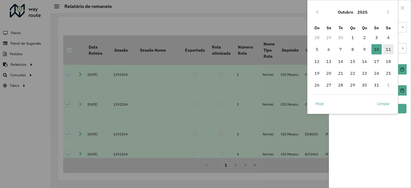
click at [387, 48] on span "11" at bounding box center [388, 49] width 10 height 10
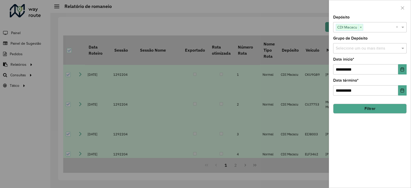
click at [371, 107] on button "Filtrar" at bounding box center [369, 109] width 73 height 10
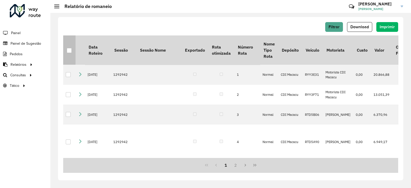
click at [69, 47] on p-tableheadercheckbox at bounding box center [69, 49] width 5 height 5
click at [69, 50] on div at bounding box center [69, 50] width 5 height 5
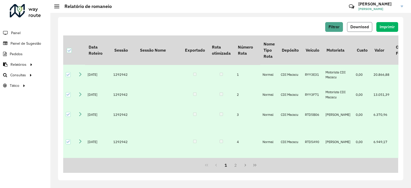
click at [354, 25] on span "Download" at bounding box center [359, 27] width 18 height 4
click at [358, 28] on span "Download" at bounding box center [359, 27] width 18 height 4
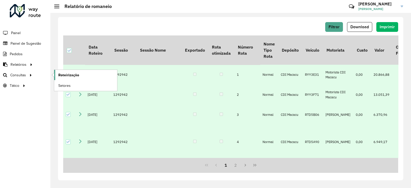
click at [61, 75] on span "Roteirização" at bounding box center [68, 74] width 21 height 5
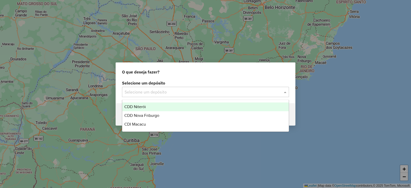
click at [137, 92] on input "text" at bounding box center [199, 92] width 151 height 6
click at [135, 106] on span "CDD Niterói" at bounding box center [135, 106] width 22 height 4
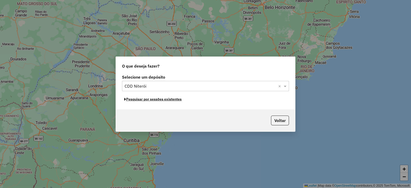
click at [154, 99] on button "Pesquisar por sessões existentes" at bounding box center [153, 99] width 62 height 8
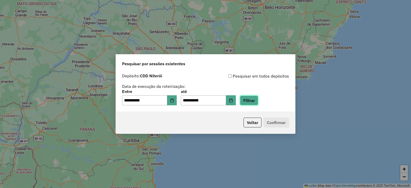
click at [258, 100] on button "Filtrar" at bounding box center [249, 100] width 18 height 10
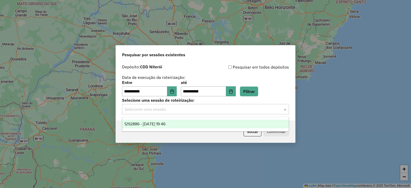
click at [172, 108] on input "text" at bounding box center [199, 109] width 151 height 6
click at [159, 123] on span "1292886 - 11/10/2025 19:46" at bounding box center [144, 124] width 41 height 4
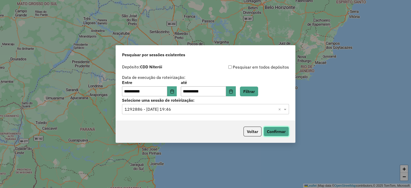
click at [274, 133] on button "Confirmar" at bounding box center [275, 131] width 25 height 10
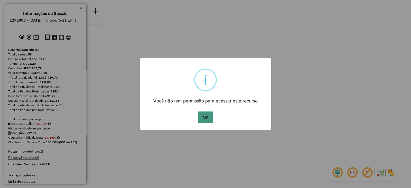
click at [204, 116] on button "OK" at bounding box center [205, 117] width 15 height 12
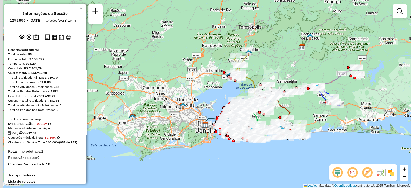
drag, startPoint x: 237, startPoint y: 47, endPoint x: 287, endPoint y: 55, distance: 51.2
click at [287, 55] on div "Janela de atendimento Grade de atendimento Capacidade Transportadoras Veículos …" at bounding box center [205, 94] width 411 height 188
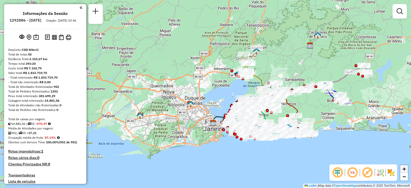
click at [403, 170] on span "+" at bounding box center [403, 168] width 3 height 6
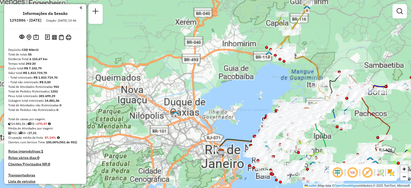
click at [403, 170] on span "+" at bounding box center [403, 168] width 3 height 6
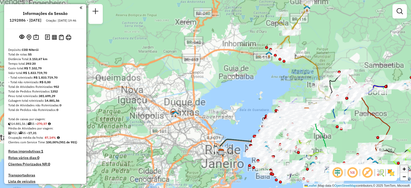
click at [403, 170] on span "+" at bounding box center [403, 168] width 3 height 6
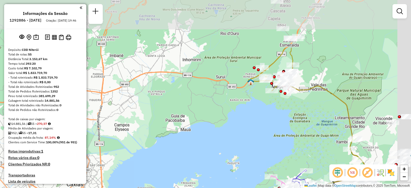
drag, startPoint x: 354, startPoint y: 53, endPoint x: 259, endPoint y: 124, distance: 118.7
click at [259, 124] on div "Janela de atendimento Grade de atendimento Capacidade Transportadoras Veículos …" at bounding box center [205, 94] width 411 height 188
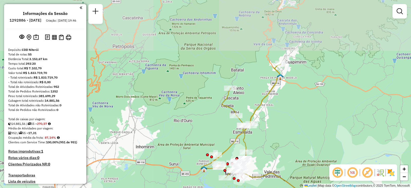
drag, startPoint x: 336, startPoint y: 38, endPoint x: 302, endPoint y: 122, distance: 90.1
click at [302, 122] on div "Janela de atendimento Grade de atendimento Capacidade Transportadoras Veículos …" at bounding box center [205, 94] width 411 height 188
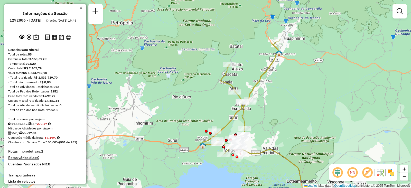
drag, startPoint x: 307, startPoint y: 111, endPoint x: 307, endPoint y: 84, distance: 27.0
click at [307, 84] on div "Janela de atendimento Grade de atendimento Capacidade Transportadoras Veículos …" at bounding box center [205, 94] width 411 height 188
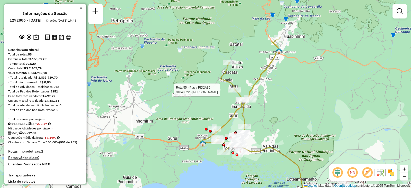
select select "**********"
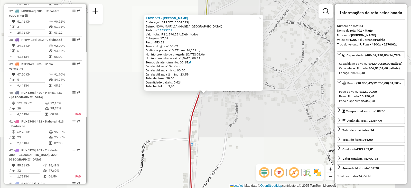
scroll to position [828, 0]
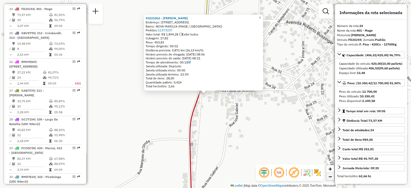
click at [329, 175] on span "−" at bounding box center [329, 176] width 3 height 6
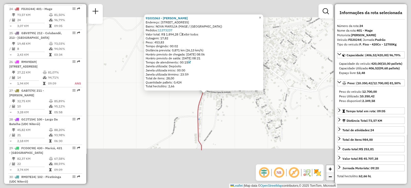
click at [329, 175] on span "−" at bounding box center [329, 176] width 3 height 6
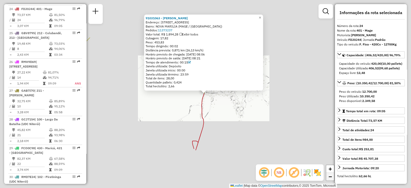
click at [329, 175] on span "−" at bounding box center [329, 176] width 3 height 6
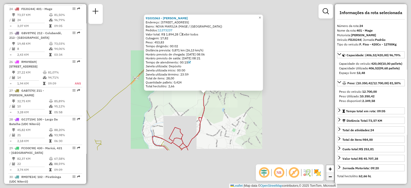
click at [329, 175] on span "−" at bounding box center [329, 176] width 3 height 6
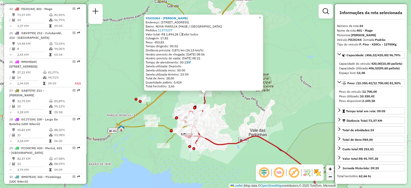
click at [329, 175] on span "−" at bounding box center [329, 176] width 3 height 6
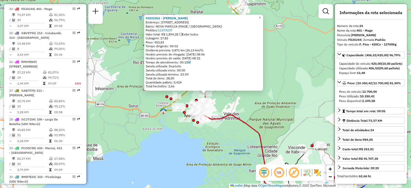
click at [292, 104] on div "91031063 - [PERSON_NAME]: 081 RUA GUSTAVO GOMES PINTO FERRAZ25 Bairro: [GEOGRAP…" at bounding box center [205, 94] width 411 height 188
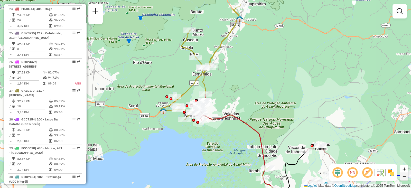
click at [404, 178] on span "−" at bounding box center [403, 176] width 3 height 6
